Goal: Find contact information: Find contact information

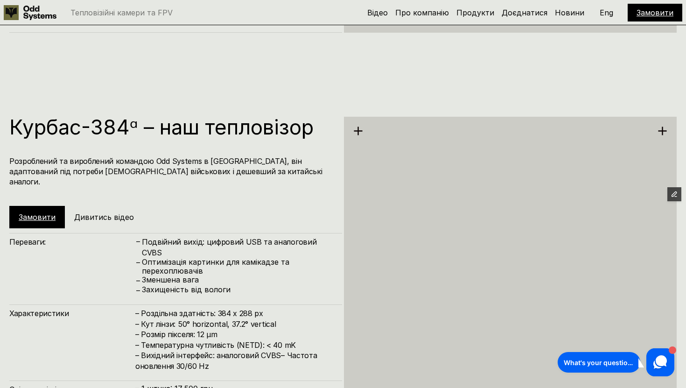
scroll to position [1585, 0]
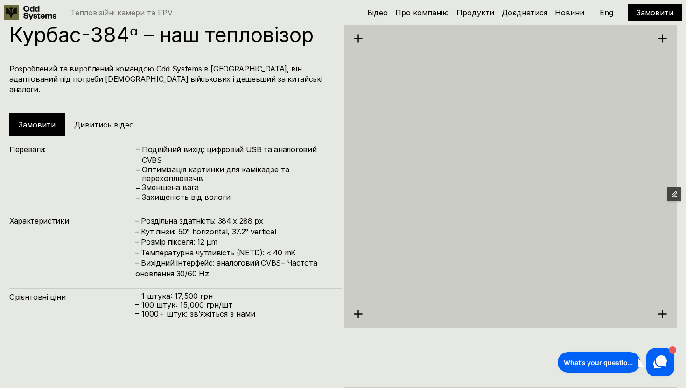
click at [462, 223] on div at bounding box center [510, 176] width 333 height 304
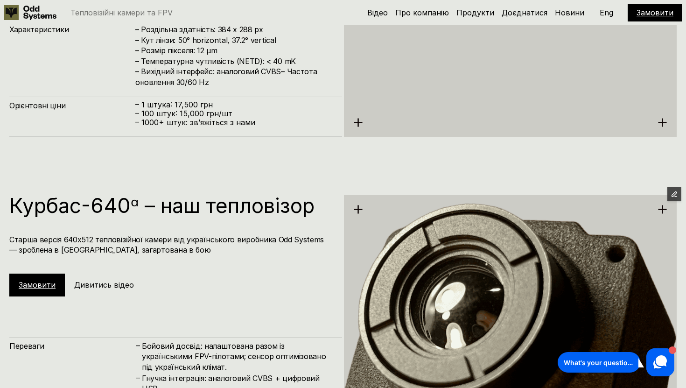
scroll to position [1779, 0]
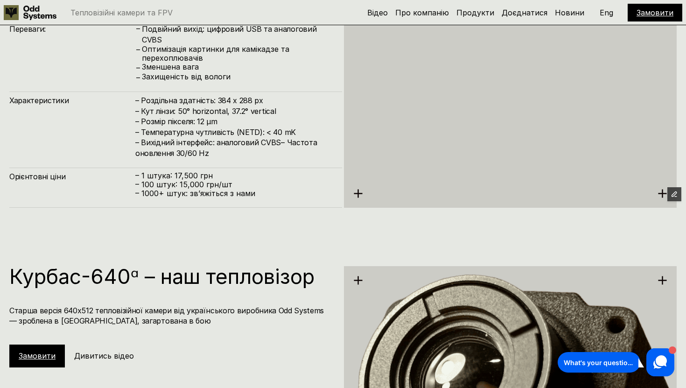
scroll to position [1704, 0]
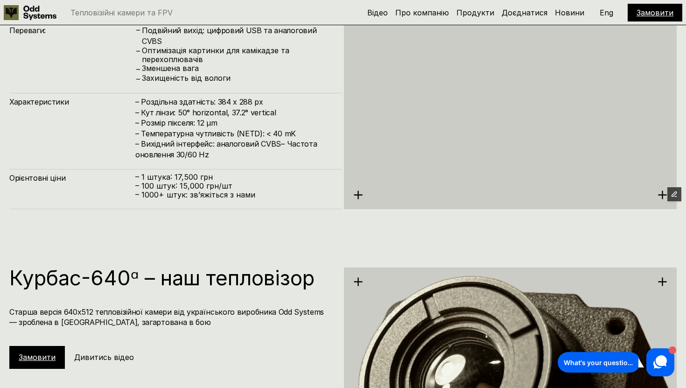
click at [609, 10] on p "Eng" at bounding box center [607, 12] width 14 height 7
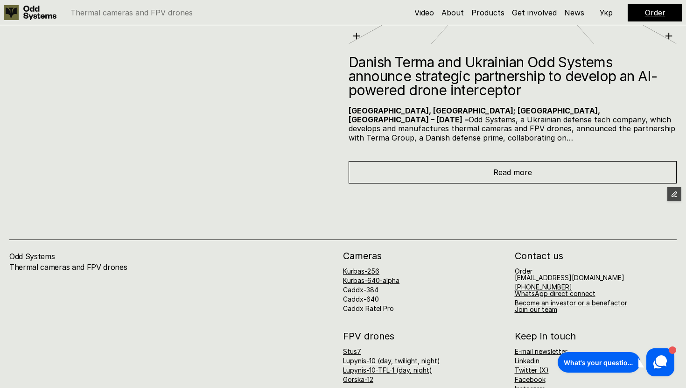
scroll to position [4600, 0]
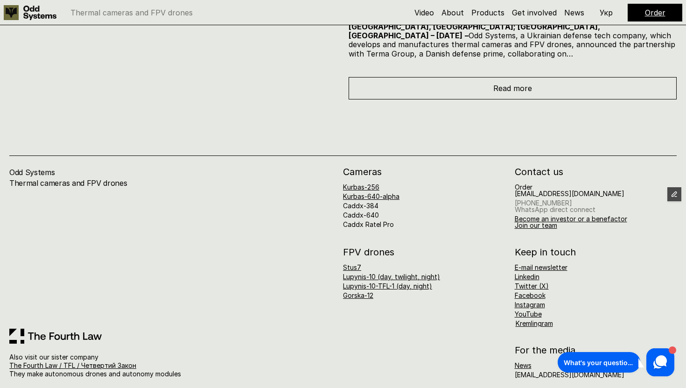
click at [555, 199] on link "[PHONE_NUMBER] WhatsApp direct connect" at bounding box center [555, 206] width 81 height 14
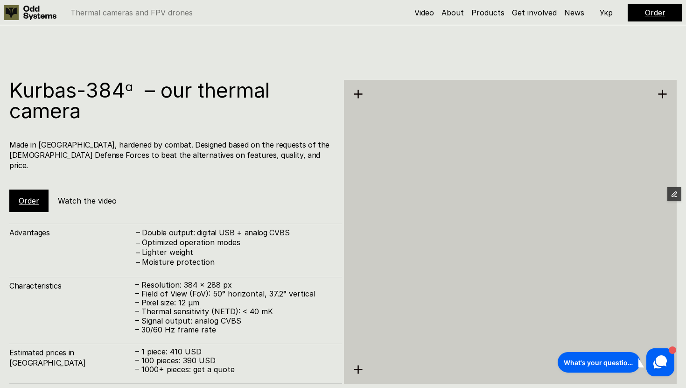
scroll to position [1093, 0]
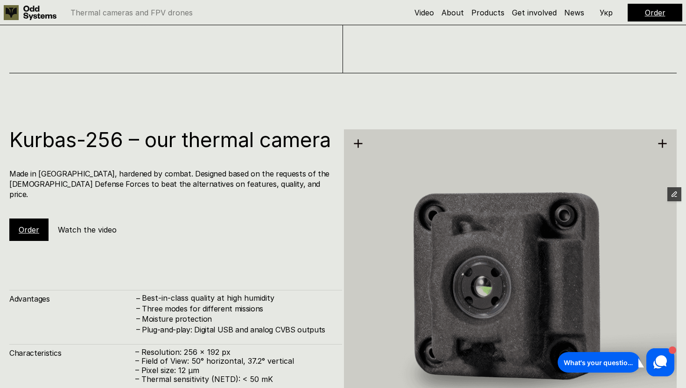
click at [656, 14] on link "Order" at bounding box center [655, 12] width 21 height 9
